Goal: Task Accomplishment & Management: Manage account settings

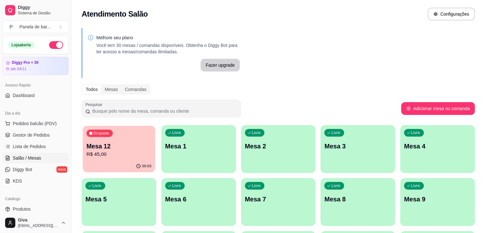
click at [117, 151] on p "R$ 45,00" at bounding box center [118, 153] width 65 height 7
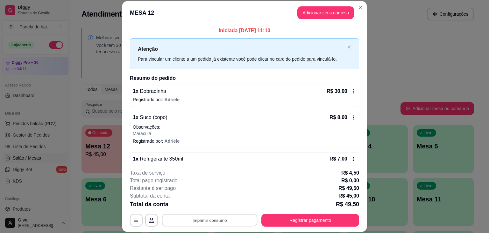
click at [227, 219] on button "Imprimir consumo" at bounding box center [210, 220] width 96 height 12
click at [208, 204] on button "IMPRESSORA" at bounding box center [209, 205] width 45 height 10
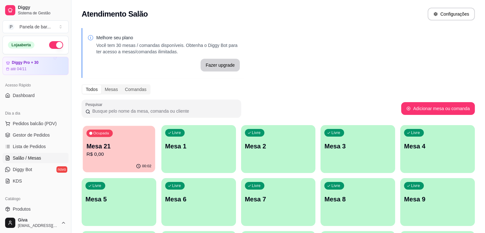
click at [112, 145] on p "Mesa 21" at bounding box center [118, 146] width 65 height 9
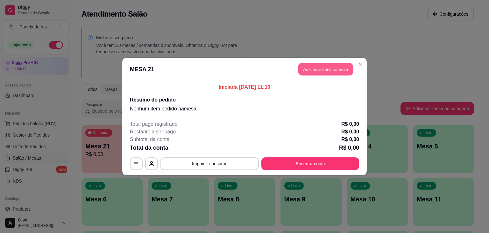
click at [313, 67] on button "Adicionar itens na mesa" at bounding box center [325, 69] width 55 height 12
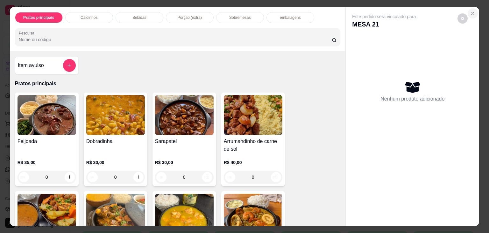
click at [473, 8] on button "Close" at bounding box center [473, 13] width 10 height 10
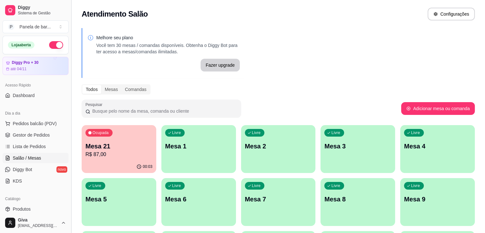
drag, startPoint x: 69, startPoint y: 96, endPoint x: 69, endPoint y: 118, distance: 22.3
click at [69, 118] on button "Toggle Sidebar" at bounding box center [70, 116] width 5 height 233
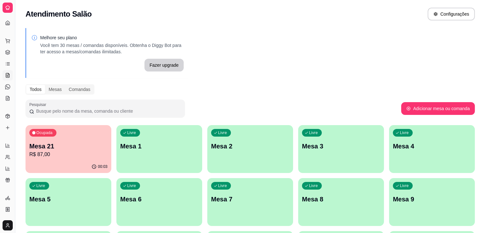
drag, startPoint x: 16, startPoint y: 22, endPoint x: 46, endPoint y: 31, distance: 31.6
click at [46, 31] on div "Diggy Sistema de Gestão P Panela de bar ... Loja aberta Diggy Pro + 30 até 04/1…" at bounding box center [242, 205] width 485 height 410
drag, startPoint x: 14, startPoint y: 17, endPoint x: 37, endPoint y: 21, distance: 23.2
click at [37, 21] on div "Diggy Sistema de Gestão P Panela de bar ... Loja aberta Diggy Pro + 30 até 04/1…" at bounding box center [242, 205] width 485 height 410
drag, startPoint x: 13, startPoint y: 30, endPoint x: 5, endPoint y: 47, distance: 19.4
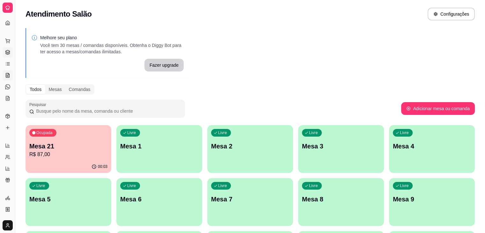
click at [5, 47] on div "Diggy Sistema de Gestão P Panela de bar ... Loja aberta Diggy Pro + 30 até 04/1…" at bounding box center [7, 116] width 15 height 233
click at [5, 47] on link "Gestor de Pedidos" at bounding box center [8, 52] width 10 height 10
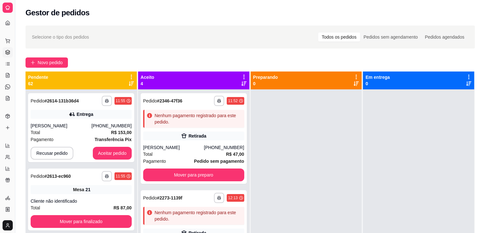
click at [9, 8] on icon at bounding box center [7, 7] width 5 height 5
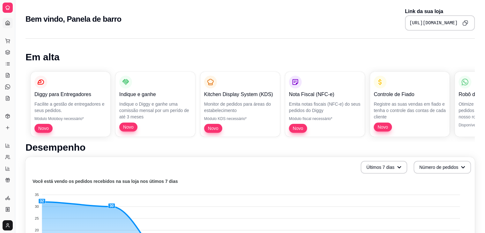
click at [7, 25] on div "Dia a dia" at bounding box center [8, 30] width 10 height 10
click at [7, 74] on icon at bounding box center [7, 75] width 5 height 5
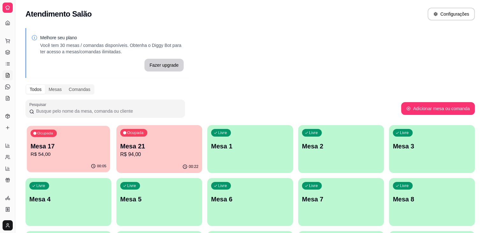
click at [68, 146] on p "Mesa 17" at bounding box center [69, 146] width 76 height 9
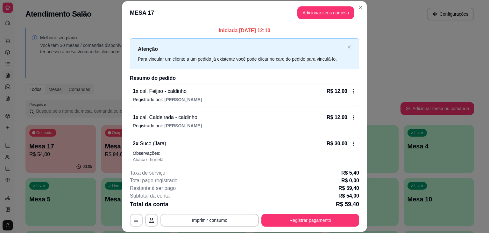
click at [351, 144] on icon at bounding box center [353, 143] width 5 height 5
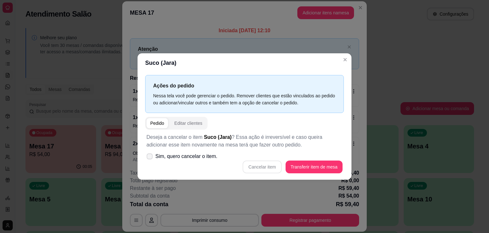
click at [154, 151] on label "Sim, quero cancelar o item." at bounding box center [182, 156] width 76 height 13
click at [150, 157] on input "Sim, quero cancelar o item." at bounding box center [148, 159] width 4 height 4
checkbox input "true"
click at [269, 162] on button "Cancelar item" at bounding box center [262, 167] width 38 height 12
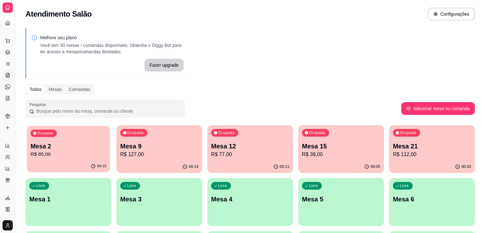
click at [83, 140] on div "Ocupada Mesa 2 R$ 85,00" at bounding box center [68, 143] width 83 height 34
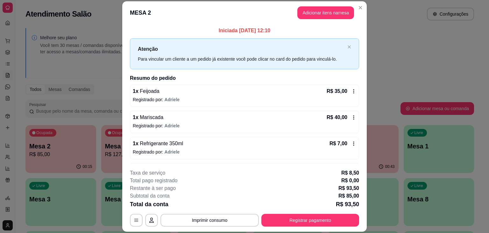
click at [350, 119] on div "1 x Mariscada R$ 40,00 Registrado por: [PERSON_NAME]" at bounding box center [244, 122] width 229 height 22
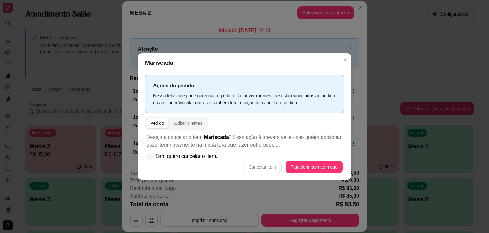
click at [150, 159] on span at bounding box center [150, 156] width 6 height 6
click at [150, 159] on input "Sim, quero cancelar o item." at bounding box center [148, 159] width 4 height 4
checkbox input "true"
click at [269, 168] on button "Cancelar item" at bounding box center [262, 167] width 38 height 12
